Goal: Task Accomplishment & Management: Use online tool/utility

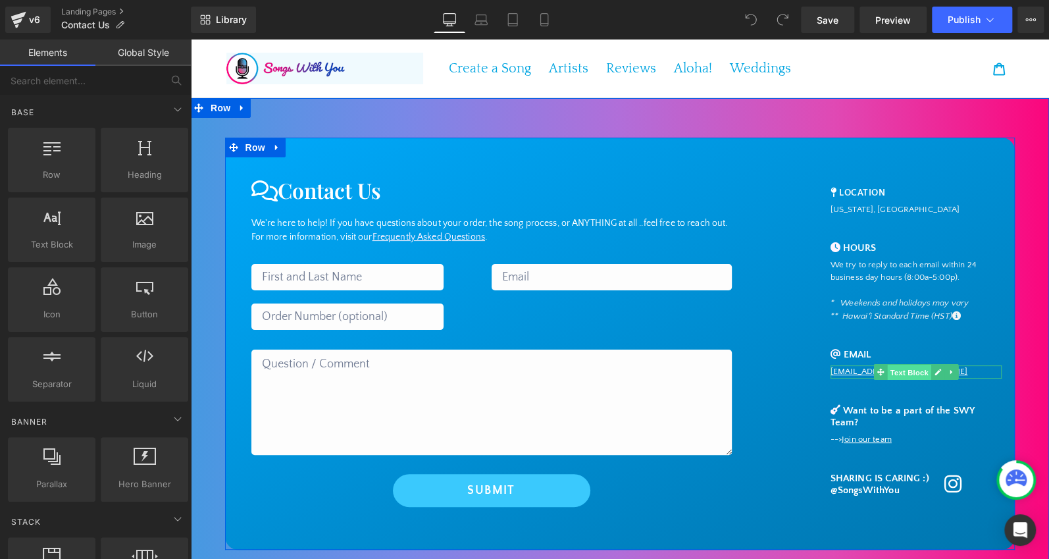
click at [907, 370] on span "Text Block" at bounding box center [908, 373] width 43 height 16
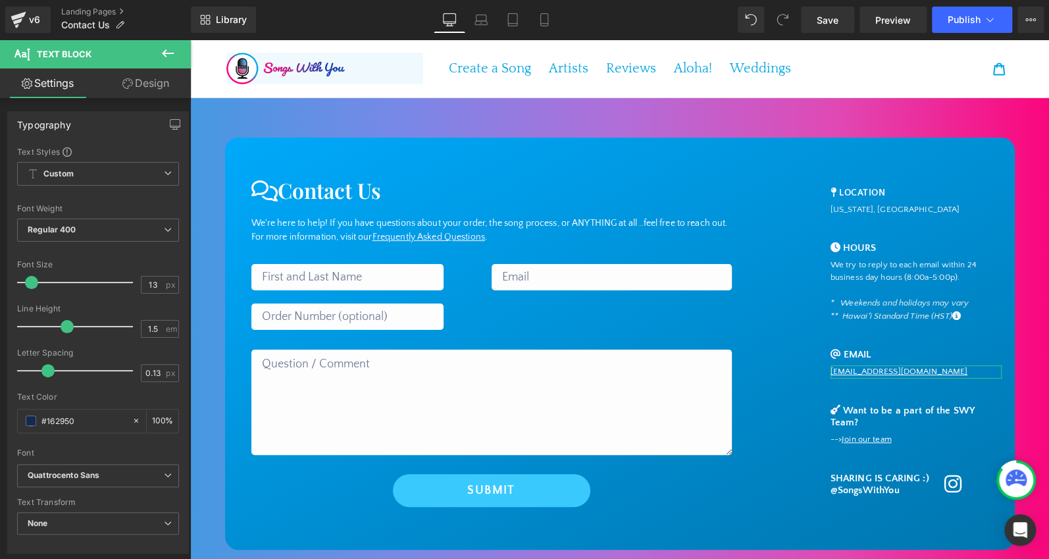
click at [150, 80] on link "Design" at bounding box center [145, 83] width 95 height 30
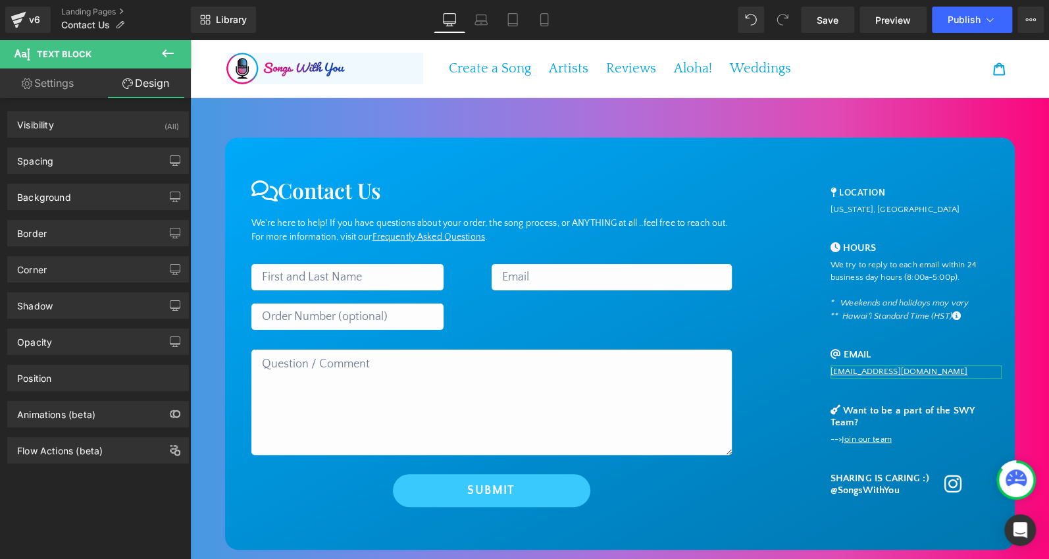
click at [55, 75] on link "Settings" at bounding box center [47, 83] width 95 height 30
type input "100"
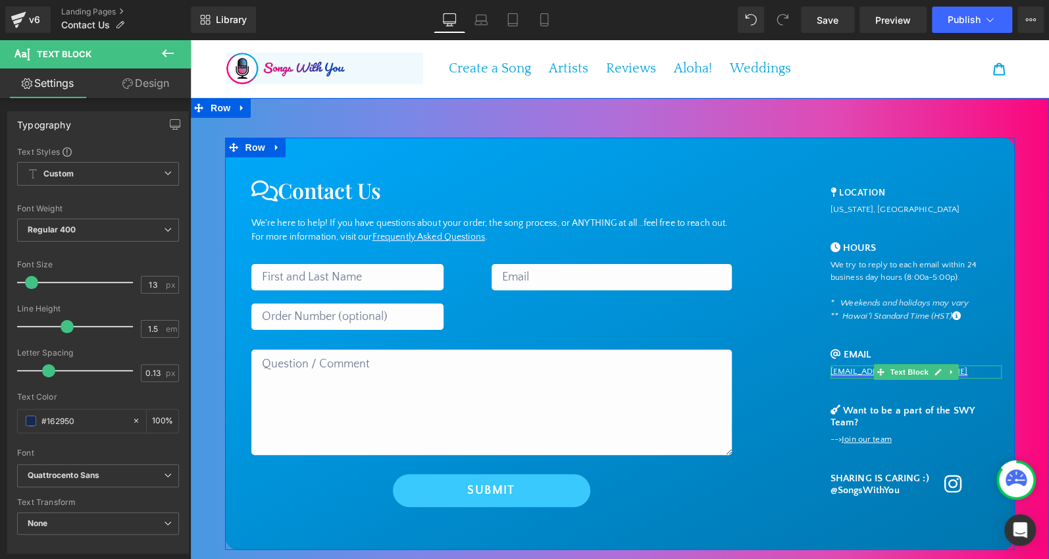
click at [857, 371] on link "[EMAIL_ADDRESS][DOMAIN_NAME]" at bounding box center [899, 370] width 138 height 9
click at [908, 370] on span "Text Block" at bounding box center [908, 373] width 43 height 16
click at [952, 371] on icon at bounding box center [950, 372] width 7 height 8
click at [944, 371] on icon at bounding box center [943, 371] width 7 height 7
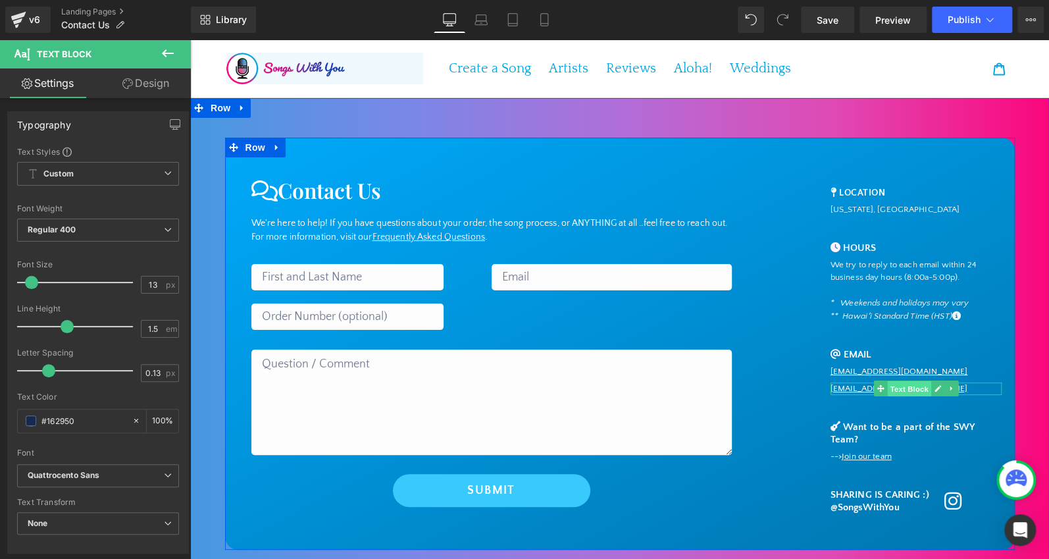
click at [911, 388] on span "Text Block" at bounding box center [908, 389] width 43 height 16
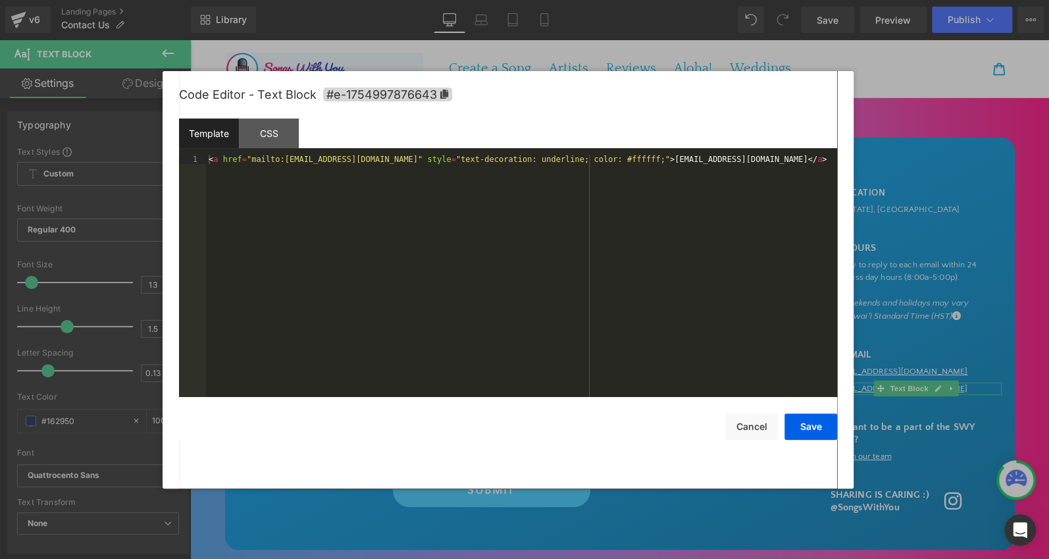
click at [896, 378] on body "Text Block You are previewing how the will restyle your page. You can not edit …" at bounding box center [524, 279] width 1049 height 559
click at [307, 161] on div "< a href = "mailto:[EMAIL_ADDRESS][DOMAIN_NAME]" style = "text-decoration: unde…" at bounding box center [521, 285] width 631 height 260
click at [683, 159] on div "< a href = "mailto:[EMAIL_ADDRESS][DOMAIN_NAME]" style = "text-decoration: unde…" at bounding box center [521, 285] width 631 height 260
click at [812, 430] on button "Save" at bounding box center [810, 426] width 53 height 26
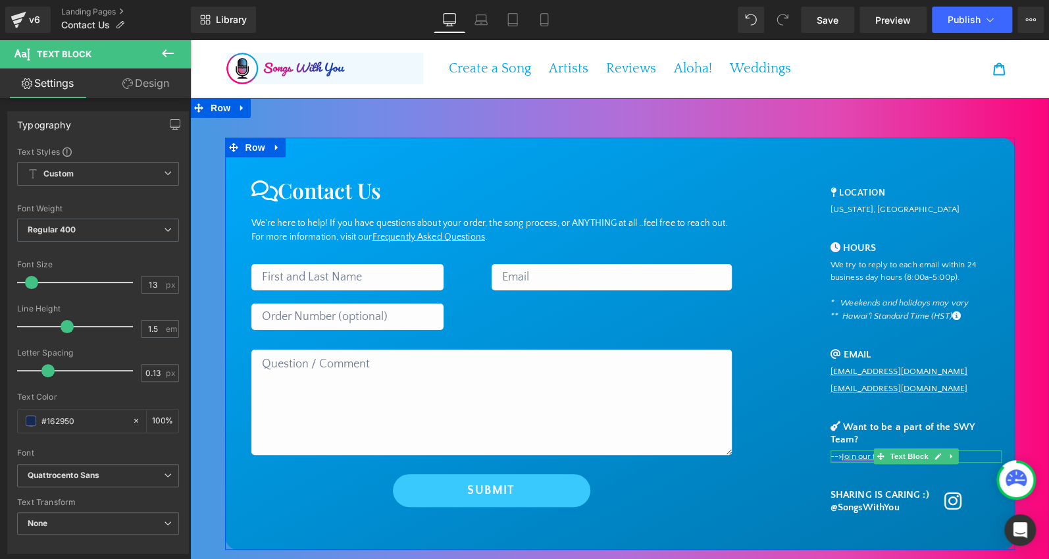
click at [865, 451] on u "Join our team" at bounding box center [867, 455] width 50 height 9
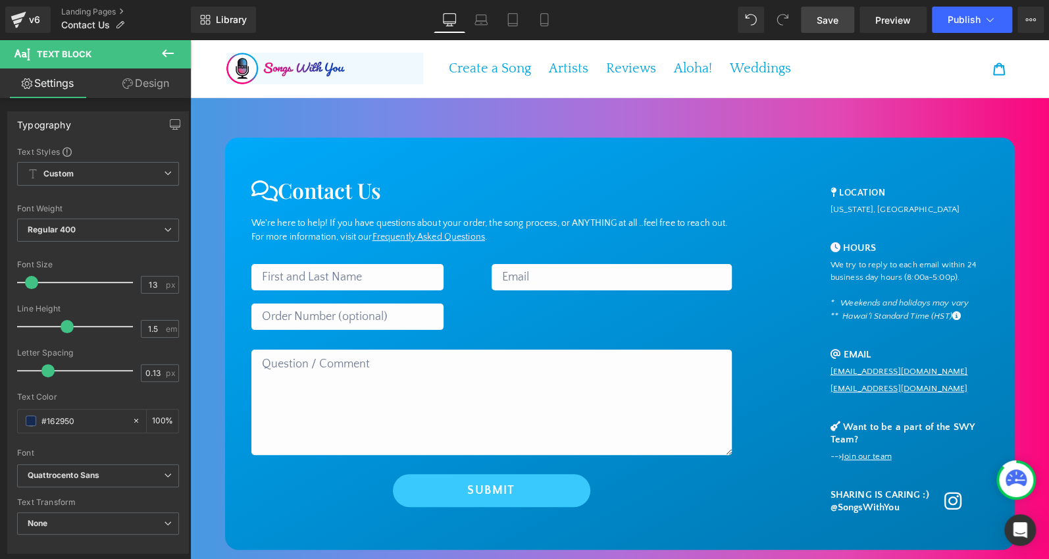
click at [834, 18] on span "Save" at bounding box center [828, 20] width 22 height 14
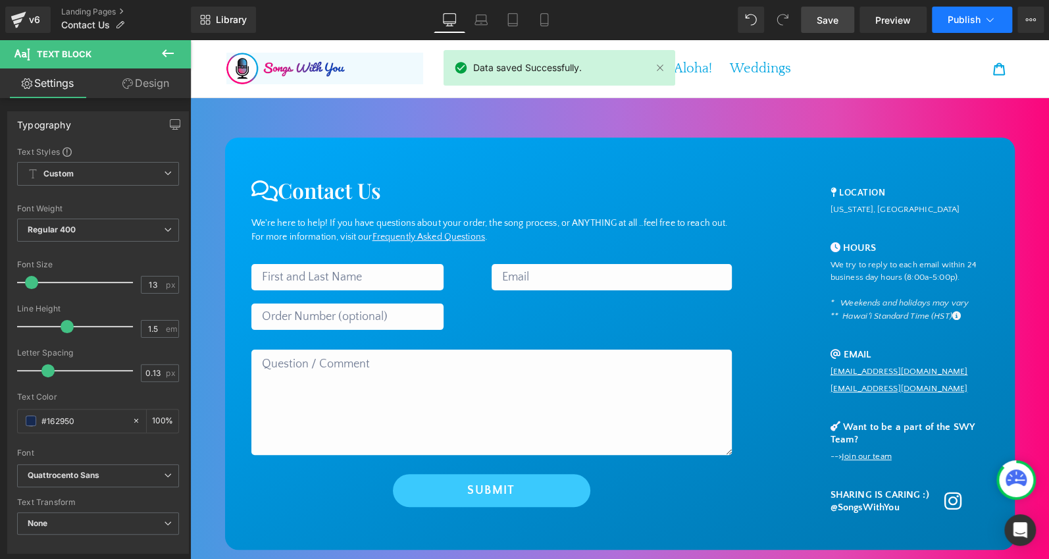
click at [990, 21] on icon at bounding box center [989, 19] width 13 height 13
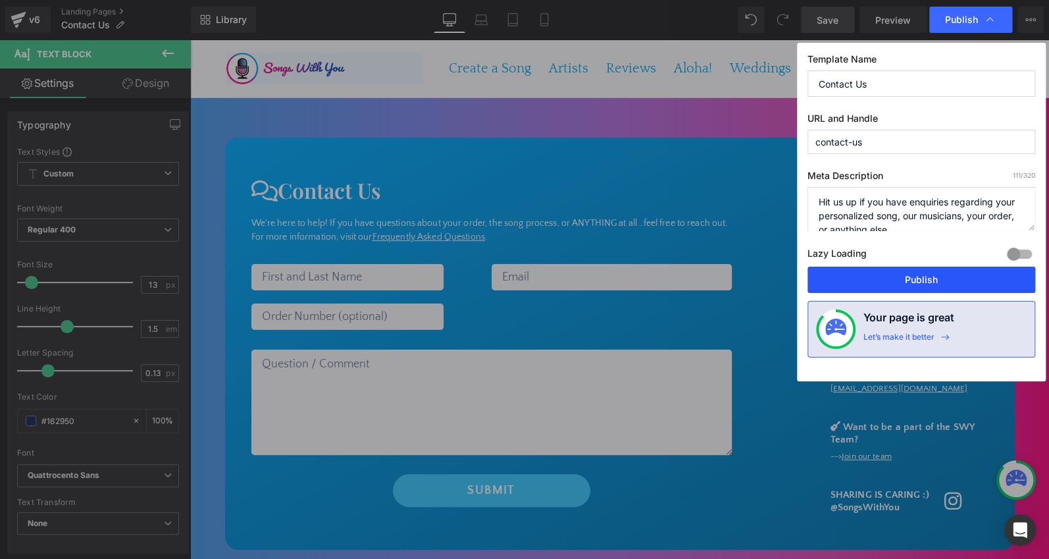
click at [921, 280] on button "Publish" at bounding box center [921, 279] width 228 height 26
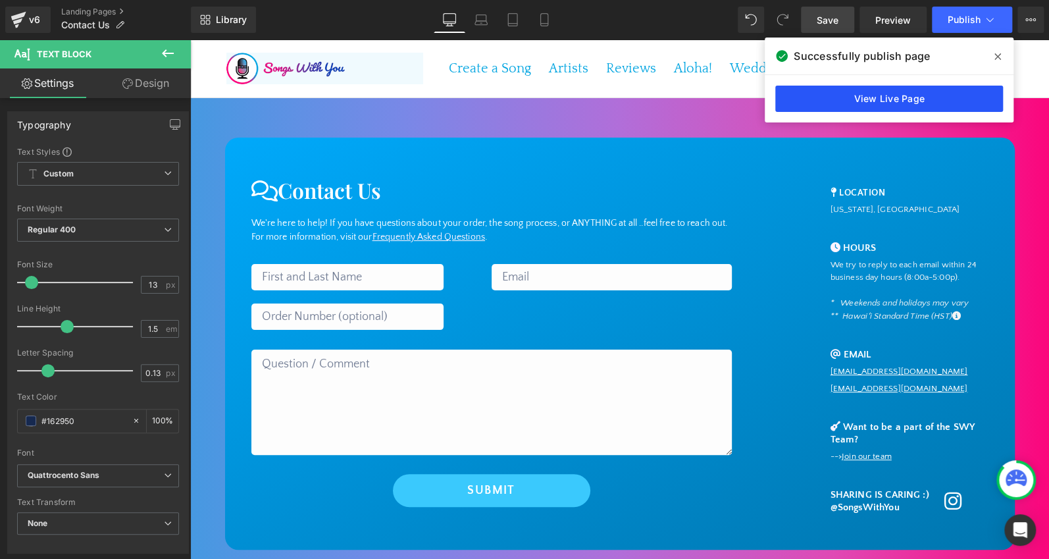
click at [889, 105] on link "View Live Page" at bounding box center [889, 99] width 228 height 26
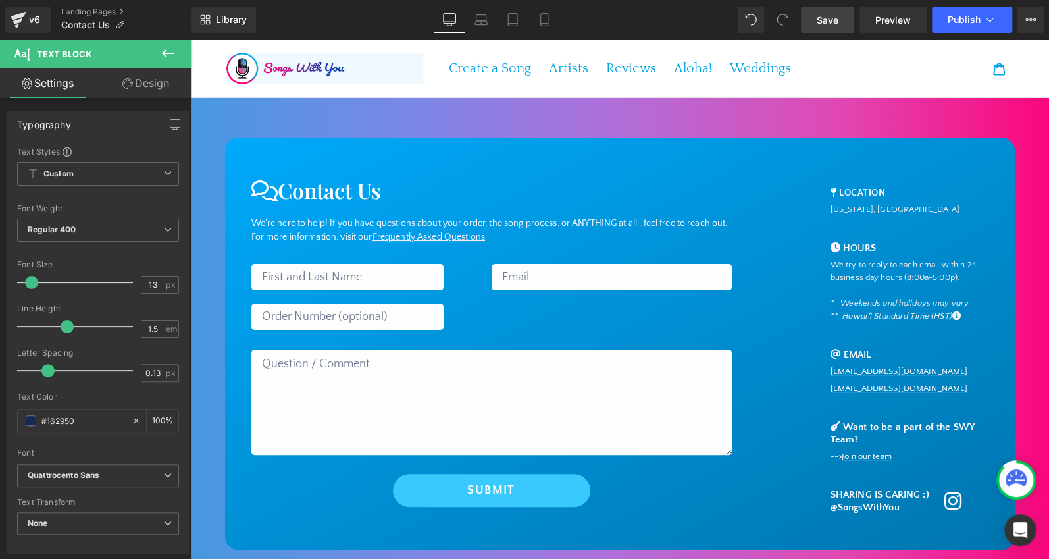
click at [824, 22] on span "Save" at bounding box center [828, 20] width 22 height 14
